Goal: Transaction & Acquisition: Purchase product/service

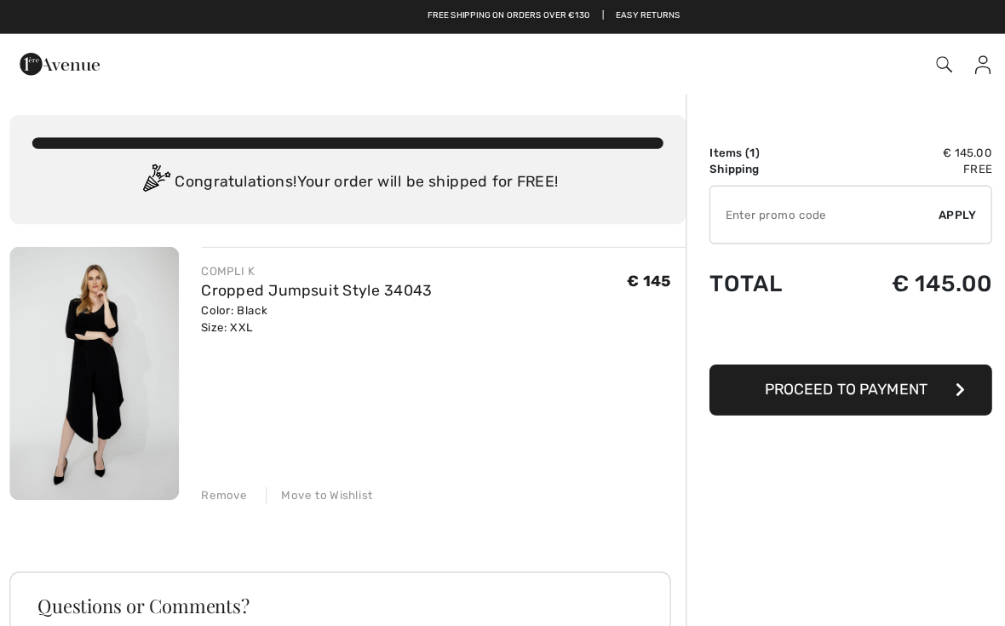
click at [780, 354] on span "Proceed to Payment" at bounding box center [766, 352] width 147 height 16
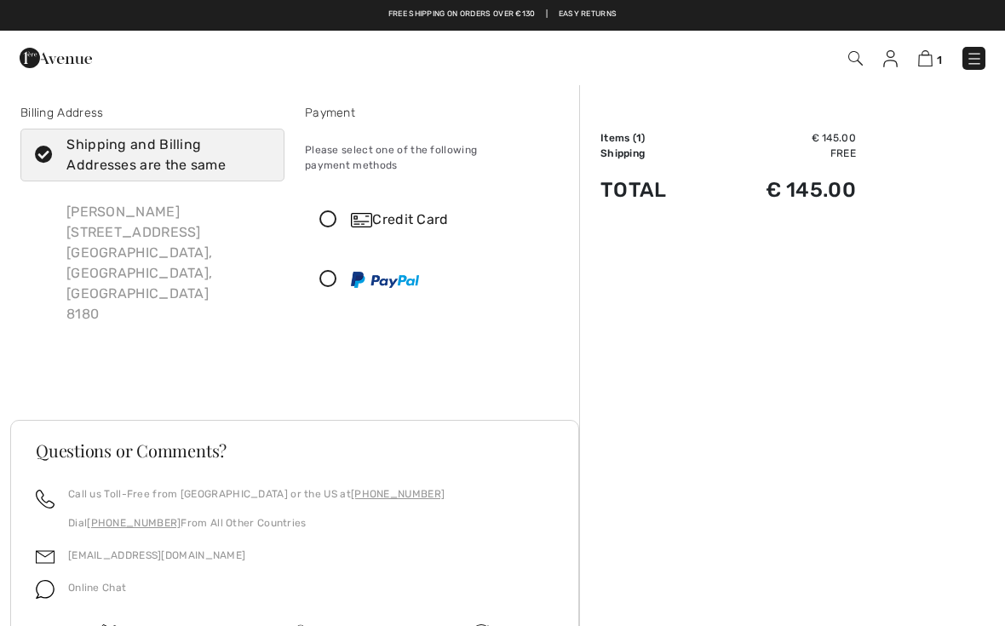
click at [321, 211] on icon at bounding box center [328, 220] width 45 height 18
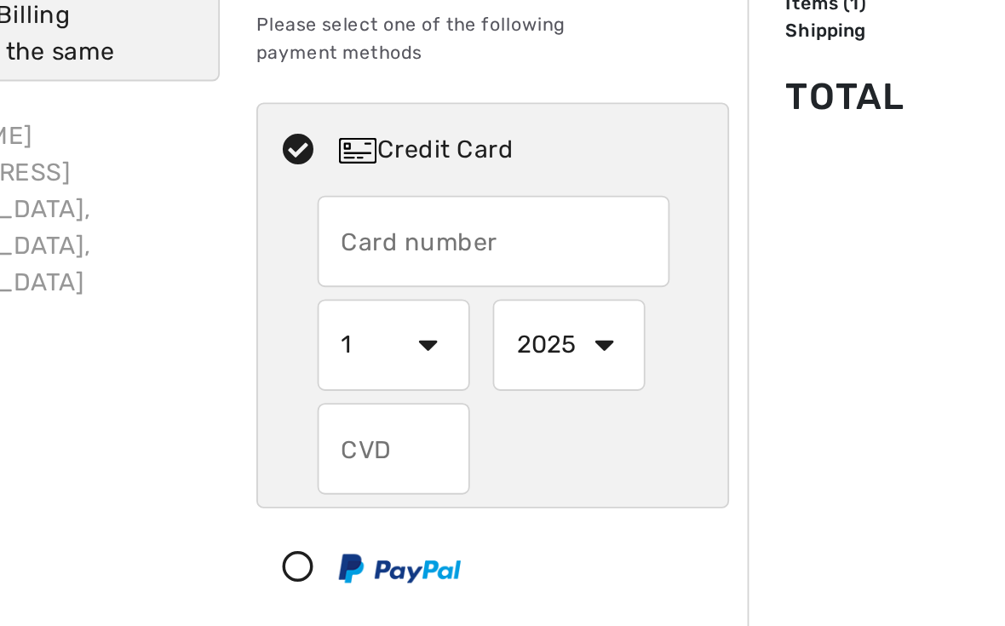
click at [339, 245] on input "text" at bounding box center [437, 270] width 197 height 51
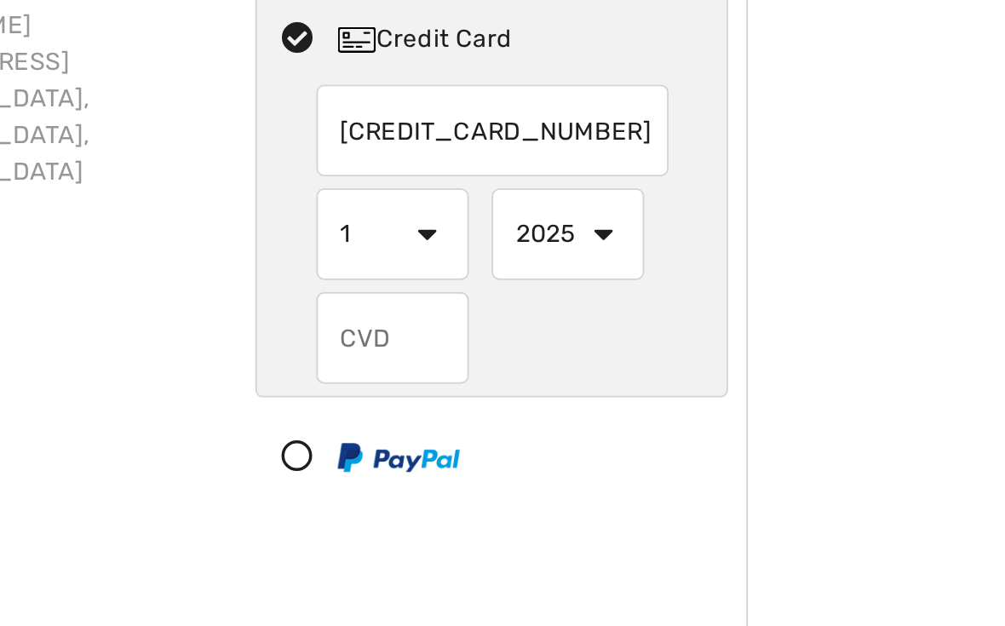
type input "[CREDIT_CARD_NUMBER]"
click at [339, 303] on select "1 2 3 4 5 6 7 8 9 10 11 12" at bounding box center [381, 328] width 85 height 51
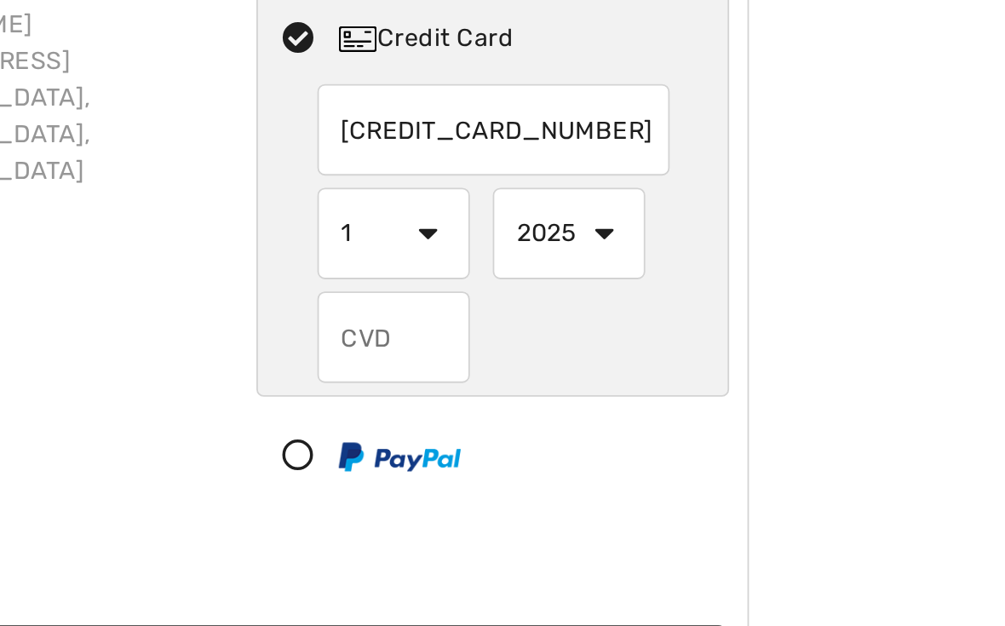
select select "3"
click at [437, 303] on select "2025 2026 2027 2028 2029 2030 2031 2032 2033 2034 2035" at bounding box center [479, 328] width 85 height 51
select select "2028"
click at [339, 361] on input "text" at bounding box center [381, 386] width 85 height 51
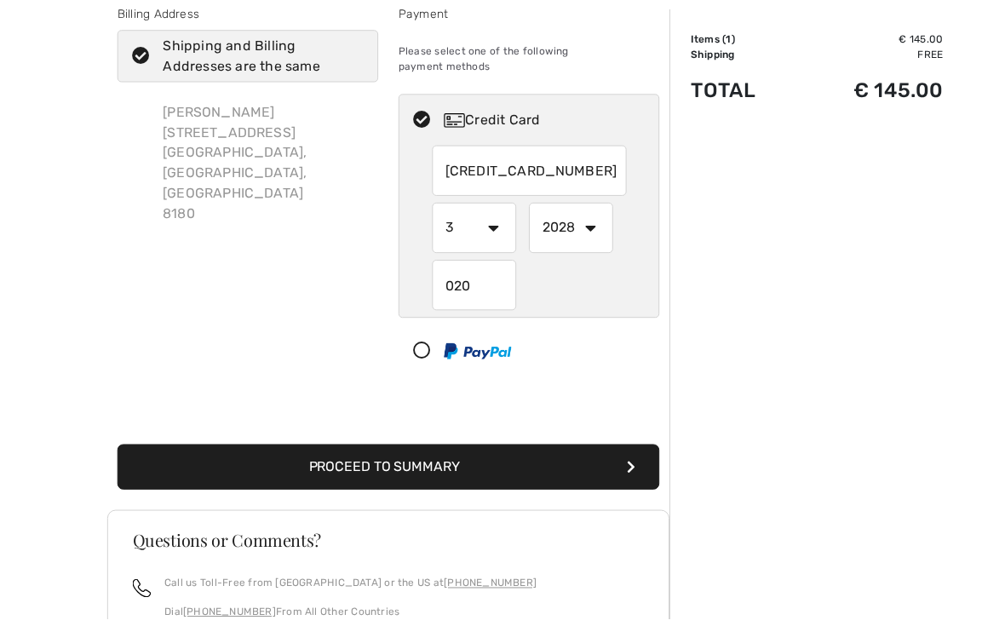
scroll to position [102, 0]
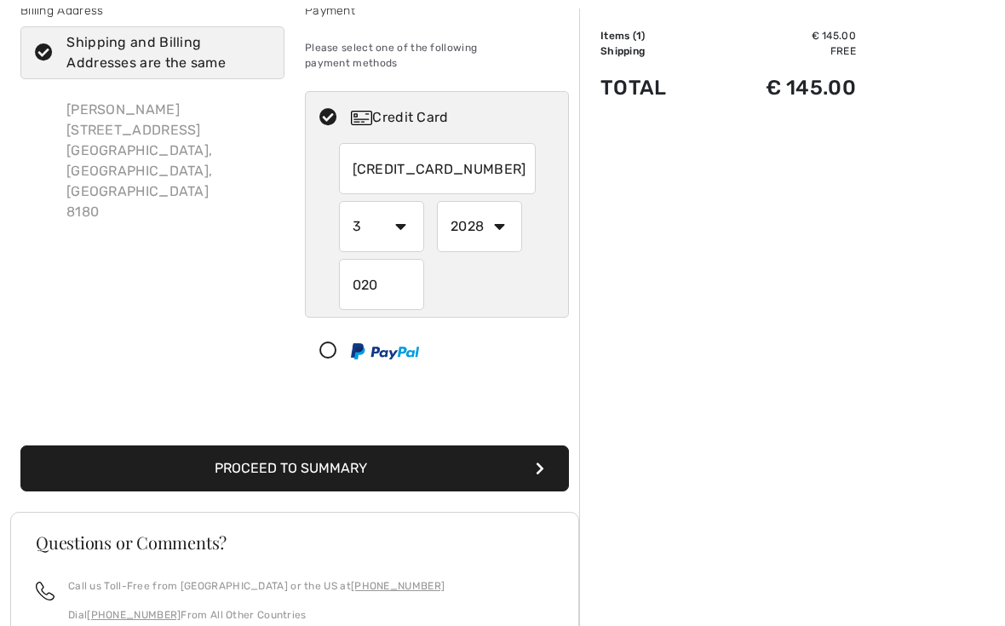
type input "020"
click at [376, 459] on button "Proceed to Summary" at bounding box center [294, 468] width 548 height 46
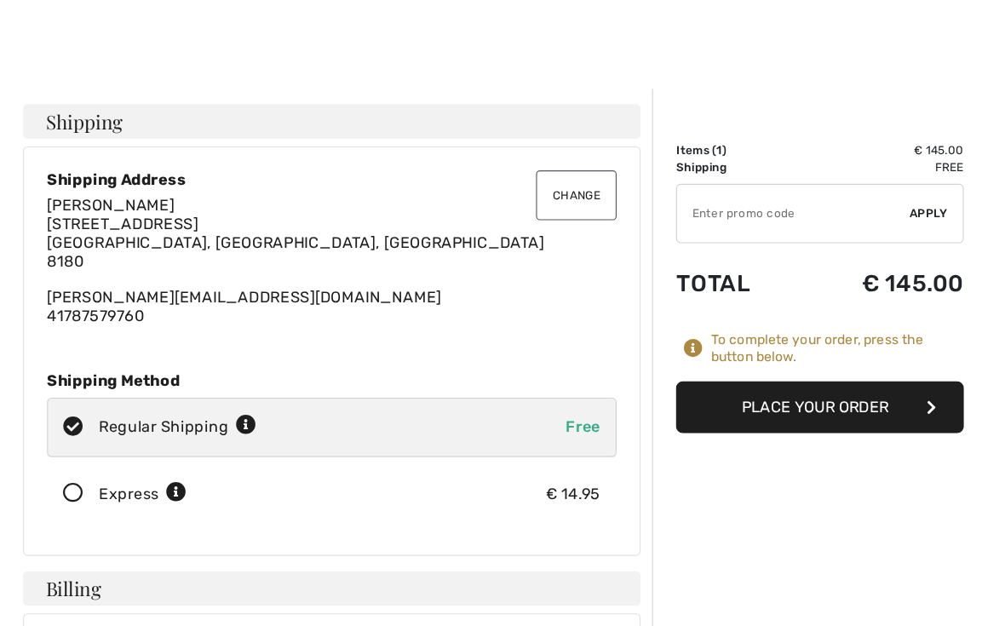
click at [772, 360] on button "Place Your Order" at bounding box center [728, 366] width 256 height 46
